Goal: Book appointment/travel/reservation

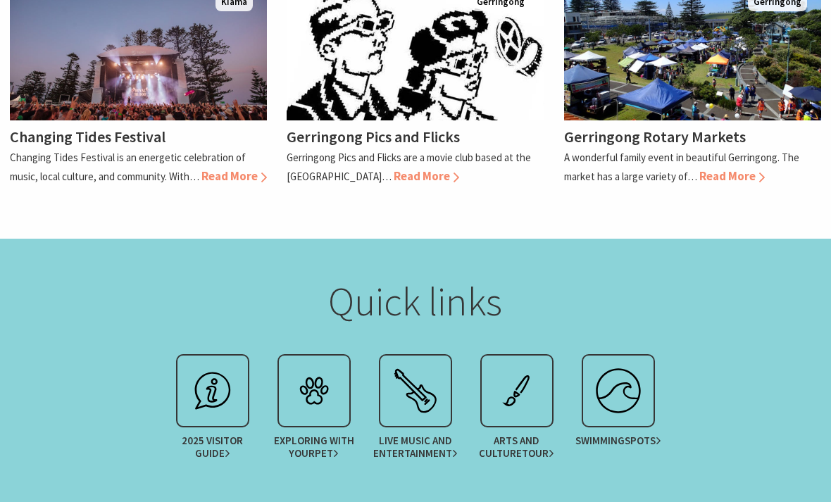
scroll to position [1495, 0]
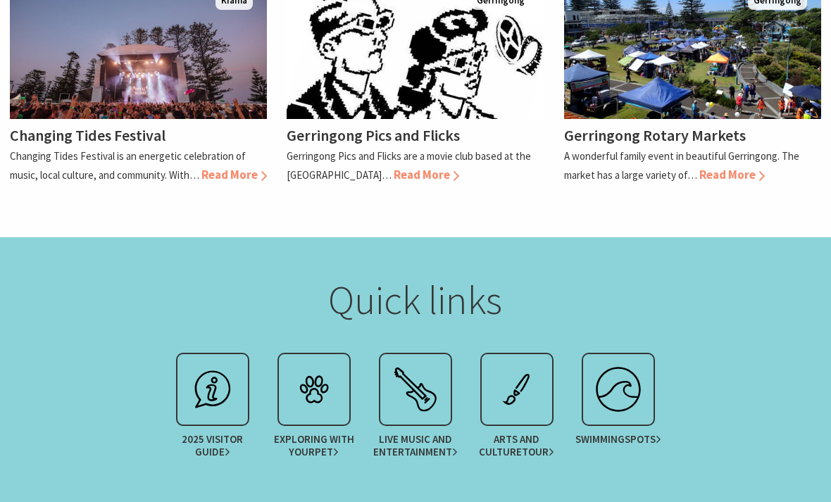
click at [325, 447] on span "Pet" at bounding box center [327, 453] width 24 height 13
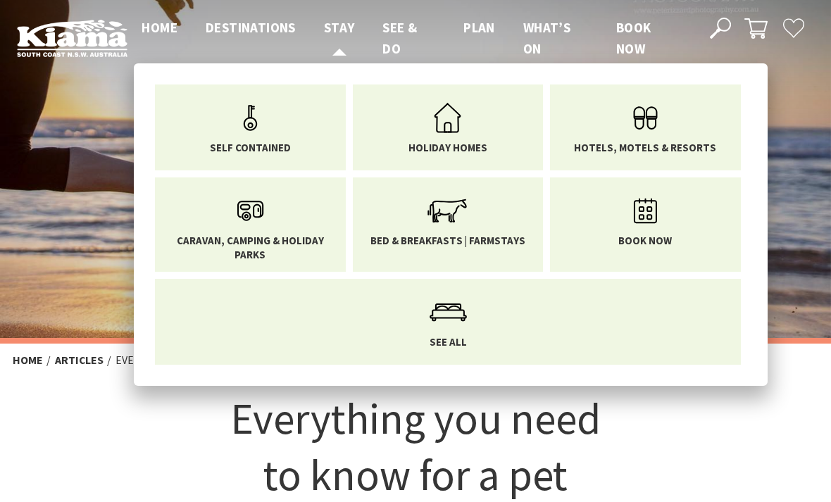
click at [339, 20] on span "Stay" at bounding box center [339, 27] width 31 height 17
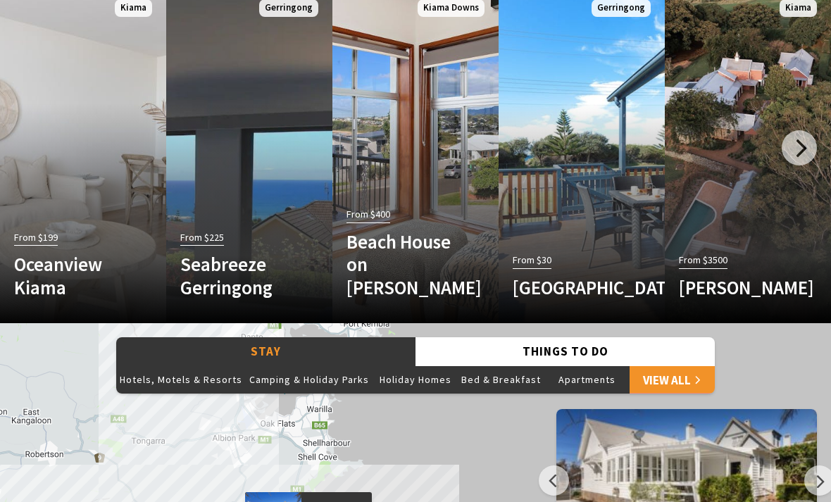
scroll to position [871, 0]
click at [298, 366] on button "Camping & Holiday Parks" at bounding box center [309, 380] width 127 height 28
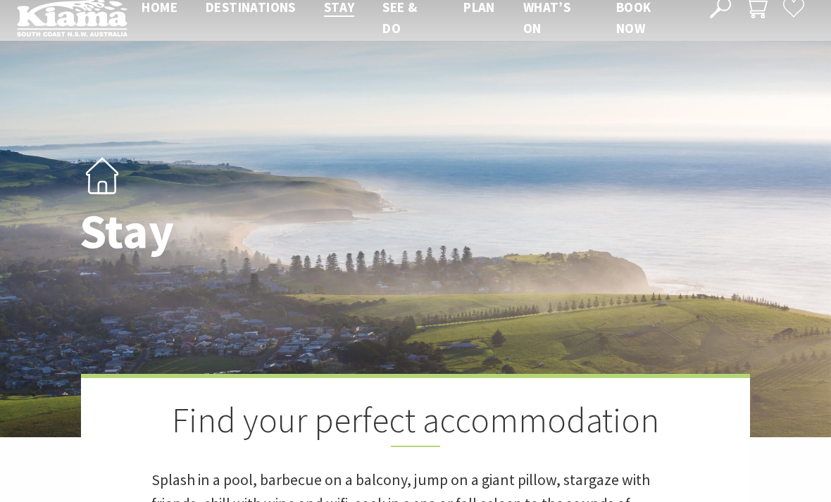
scroll to position [0, 0]
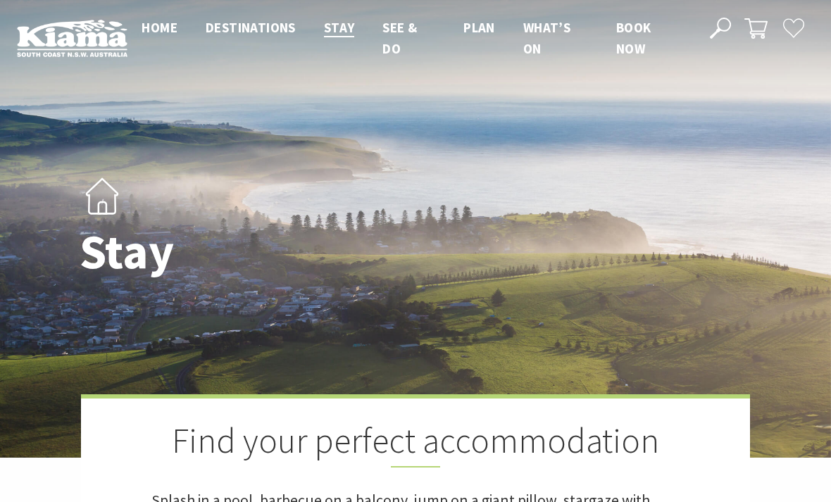
click at [156, 25] on span "Home" at bounding box center [160, 27] width 36 height 17
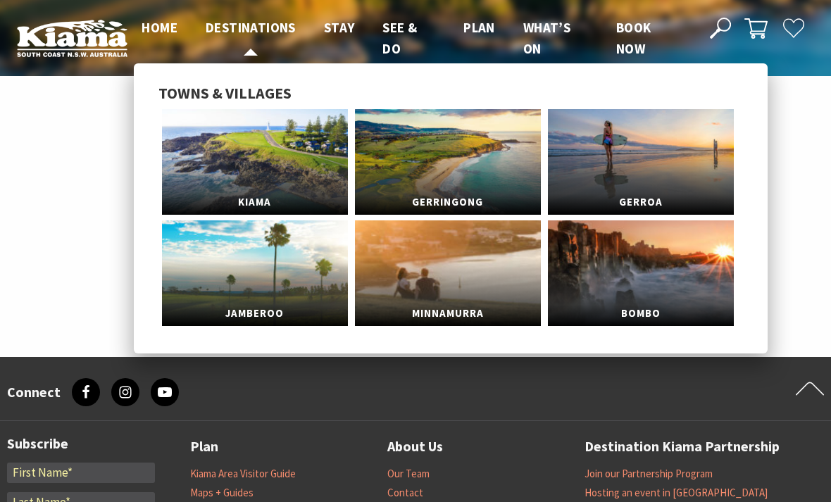
click at [243, 27] on span "Destinations" at bounding box center [251, 27] width 90 height 17
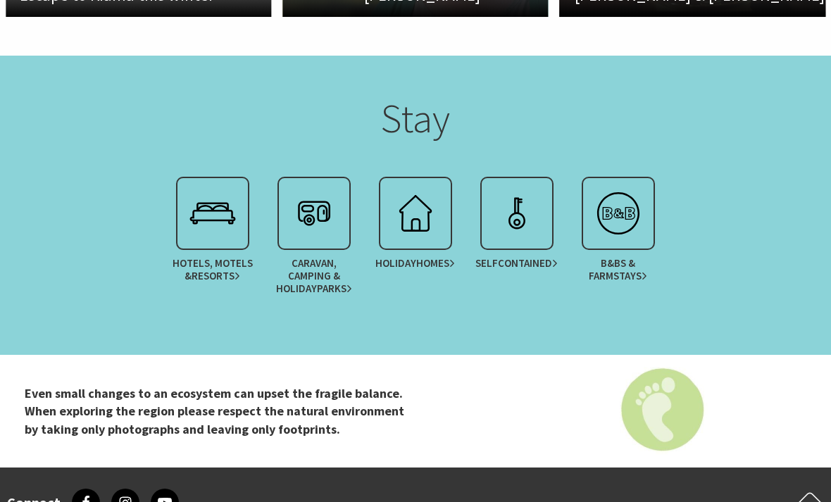
scroll to position [2821, 0]
click at [315, 257] on span "Caravan, Camping & Holiday Parks" at bounding box center [314, 276] width 88 height 38
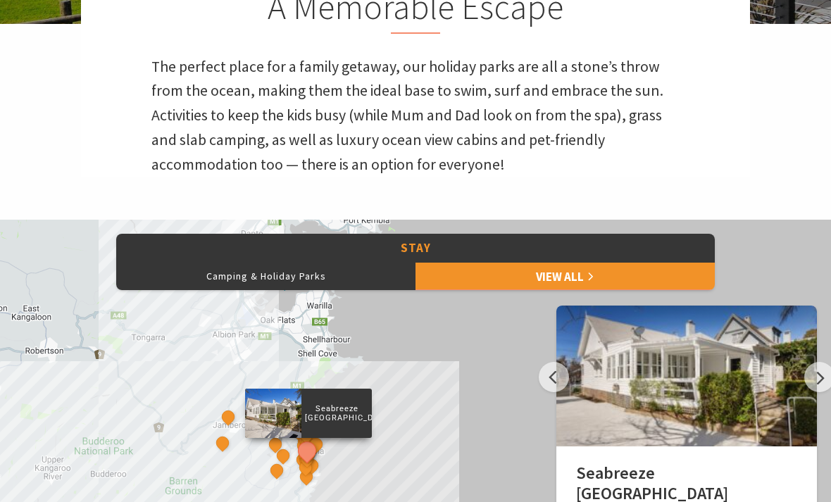
scroll to position [435, 0]
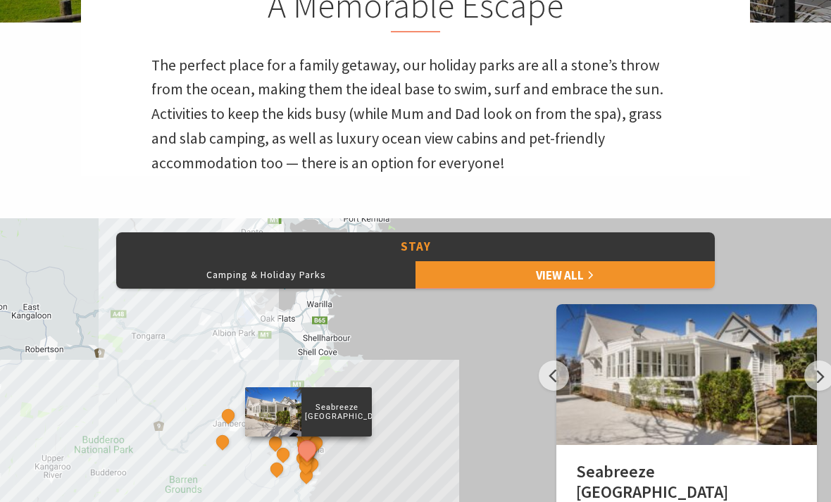
click at [239, 267] on button "Camping & Holiday Parks" at bounding box center [265, 275] width 299 height 28
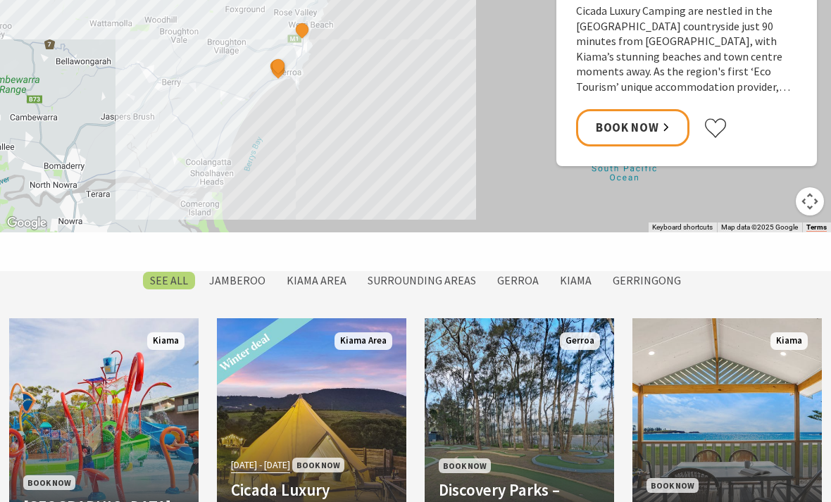
scroll to position [928, 0]
click at [93, 497] on h4 "[GEOGRAPHIC_DATA]" at bounding box center [103, 507] width 161 height 20
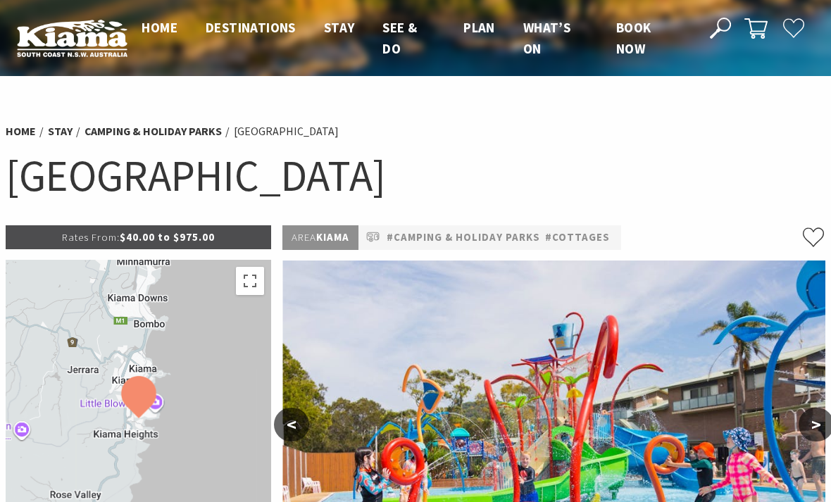
select select "3"
select select "2"
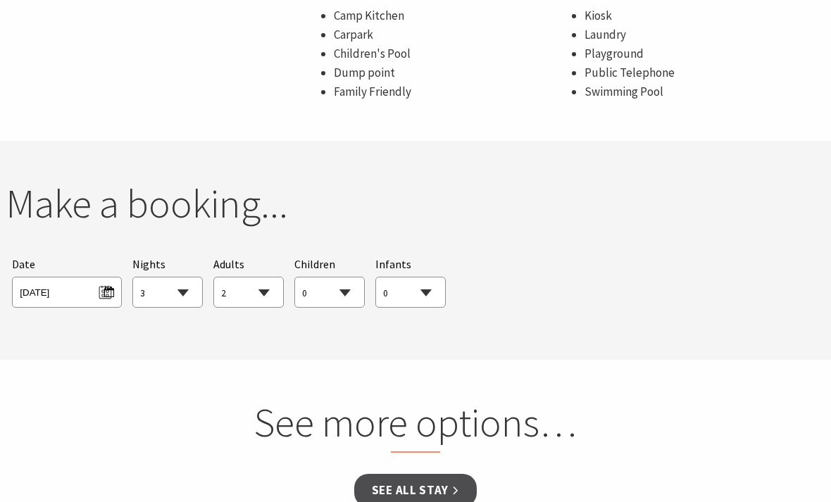
scroll to position [1211, 0]
click at [185, 277] on select "1 2 3 4 5 6 7 8 9 10 11 12 13 14 15 16 17 18 19 20 21 22 23 24 25 26 27 28 29 30" at bounding box center [167, 292] width 69 height 31
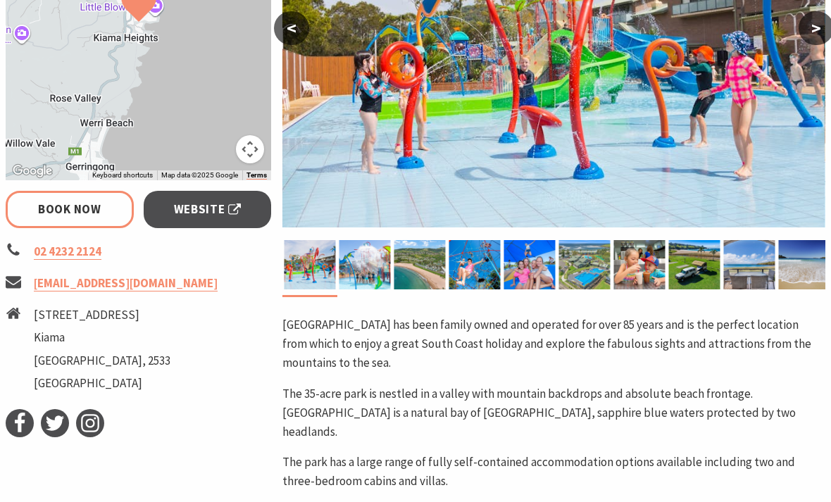
scroll to position [397, 0]
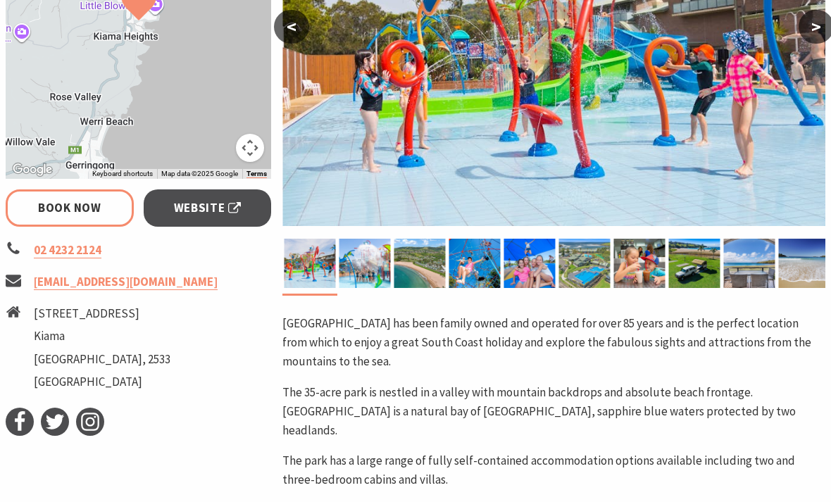
select select "1"
